Goal: Task Accomplishment & Management: Use online tool/utility

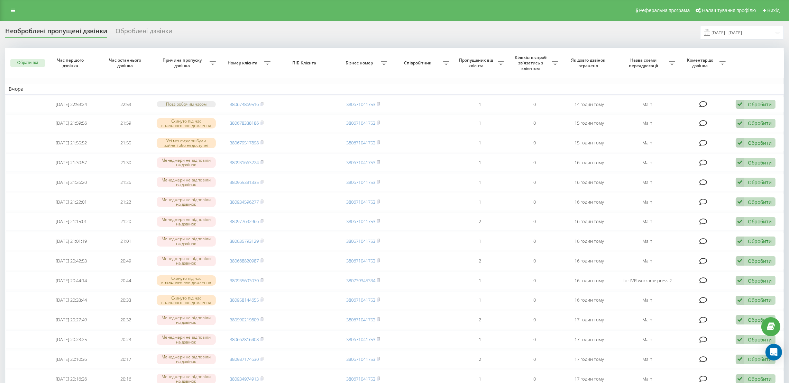
click at [14, 4] on div "Реферальна програма Налаштування профілю Вихід" at bounding box center [394, 10] width 789 height 21
click at [15, 9] on icon at bounding box center [13, 10] width 4 height 5
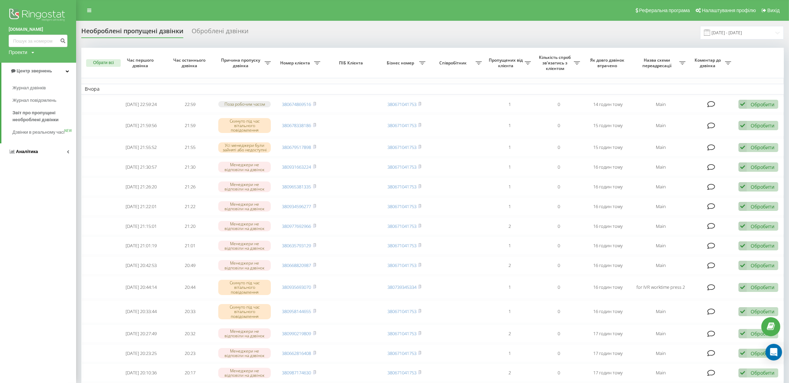
click at [29, 154] on span "Аналiтика" at bounding box center [27, 151] width 22 height 5
click at [35, 107] on span "Співробітники у реальному часі" at bounding box center [38, 108] width 53 height 14
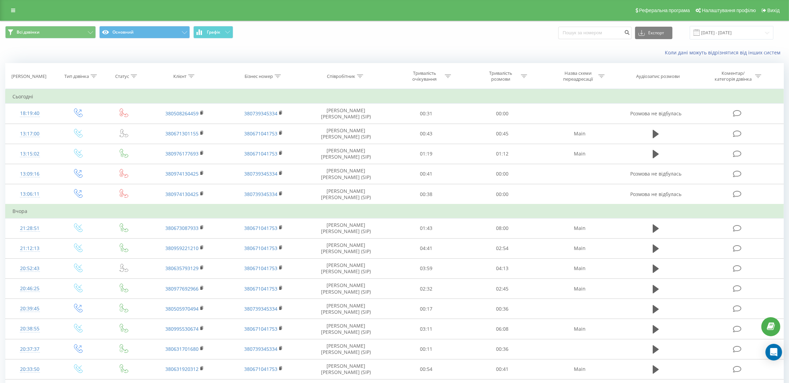
click at [7, 11] on link at bounding box center [13, 11] width 12 height 10
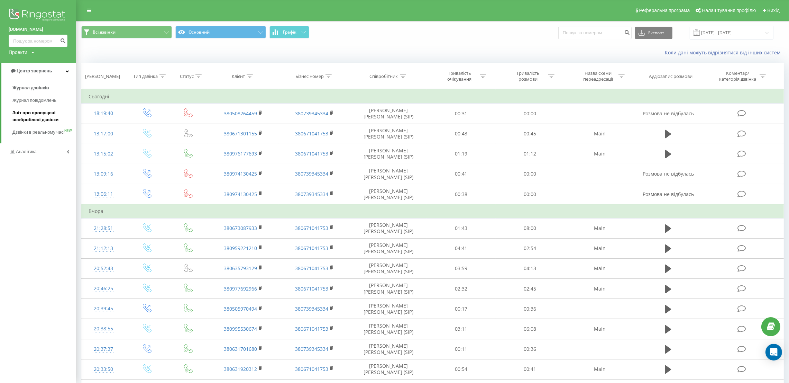
click at [33, 117] on span "Звіт про пропущені необроблені дзвінки" at bounding box center [42, 116] width 60 height 14
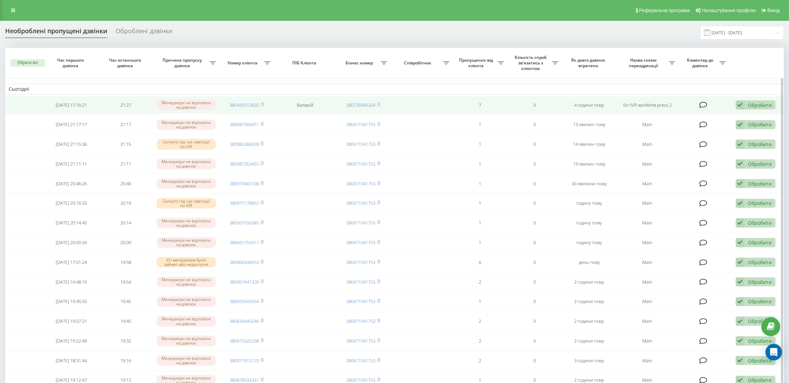
click at [760, 104] on div "Обробити" at bounding box center [760, 105] width 24 height 7
click at [688, 115] on span "Не вдалося зв'язатися" at bounding box center [677, 115] width 53 height 7
